Goal: Complete application form

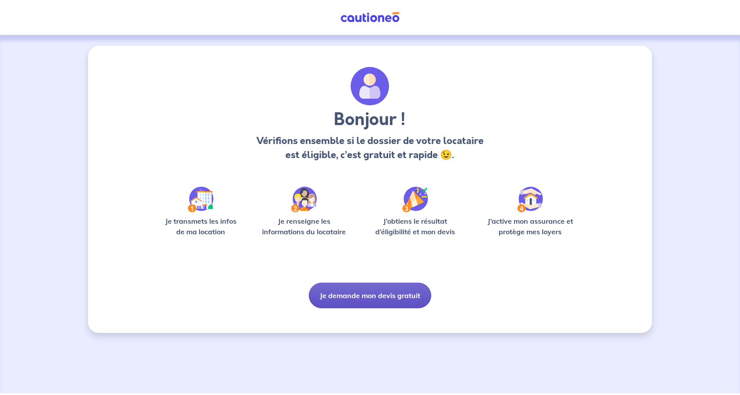
click at [382, 297] on button "Je demande mon devis gratuit" at bounding box center [370, 296] width 122 height 26
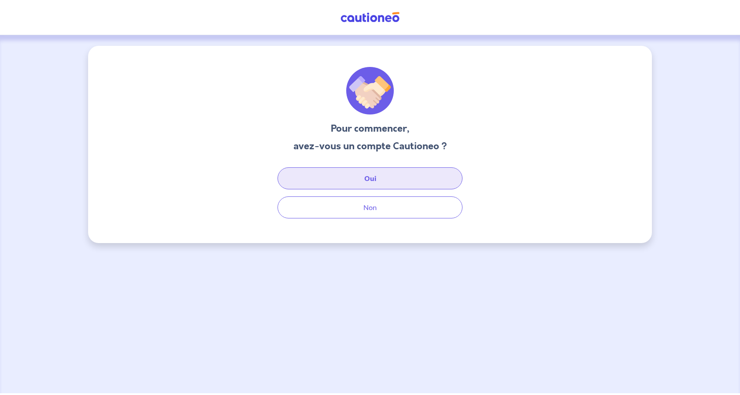
click at [348, 177] on button "Oui" at bounding box center [369, 178] width 185 height 22
